Goal: Find specific page/section: Find specific page/section

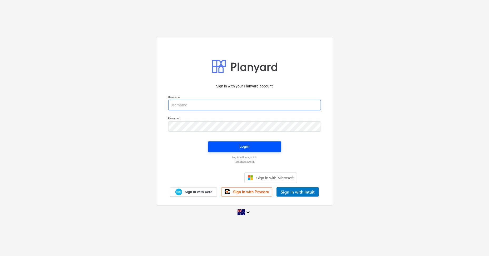
type input "[PERSON_NAME][EMAIL_ADDRESS][DOMAIN_NAME]"
click at [234, 146] on span "Login" at bounding box center [244, 146] width 61 height 7
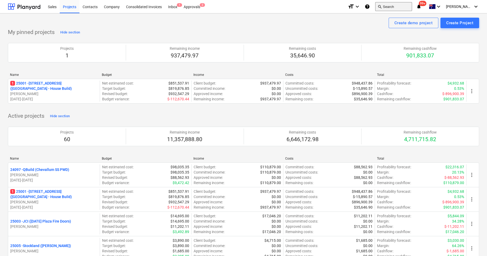
click at [412, 6] on button "search Search" at bounding box center [393, 6] width 37 height 9
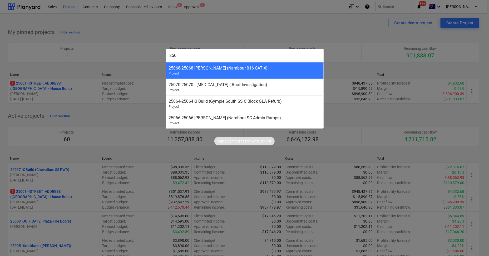
type input "2505"
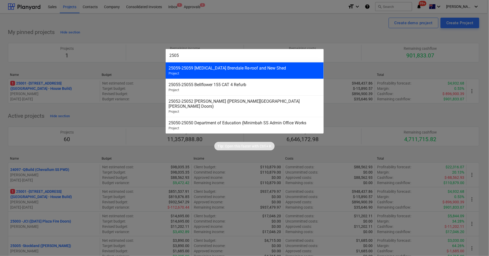
click at [253, 67] on div "25059 - 25059 [MEDICAL_DATA] Brendale Re-roof and New Shed" at bounding box center [245, 68] width 152 height 5
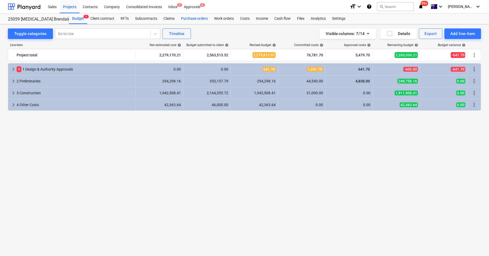
click at [199, 19] on div "Purchase orders" at bounding box center [194, 18] width 33 height 11
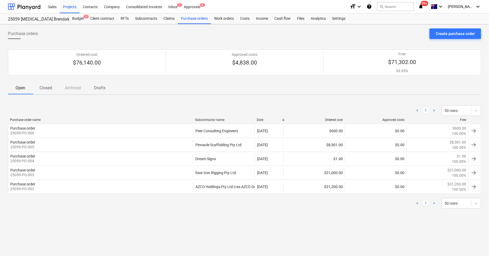
drag, startPoint x: 281, startPoint y: 120, endPoint x: 288, endPoint y: 120, distance: 6.6
click at [288, 120] on div at bounding box center [282, 120] width 9 height 4
drag, startPoint x: 283, startPoint y: 119, endPoint x: 287, endPoint y: 118, distance: 4.3
click at [287, 118] on div at bounding box center [284, 120] width 9 height 4
drag, startPoint x: 253, startPoint y: 117, endPoint x: 264, endPoint y: 118, distance: 10.3
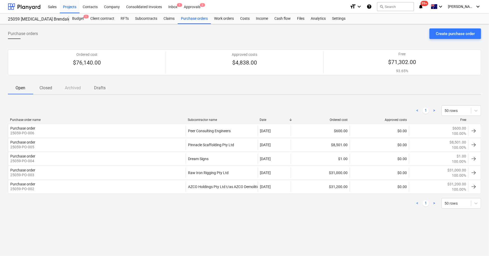
click at [264, 118] on div "Purchase order name Subcontractor name Date Ordered cost Approved costs Free" at bounding box center [244, 120] width 473 height 4
